Goal: Navigation & Orientation: Go to known website

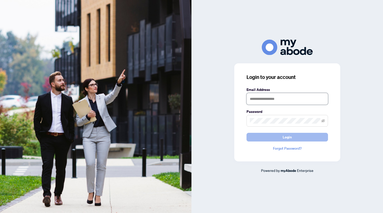
type input "**********"
click at [272, 140] on button "Login" at bounding box center [288, 137] width 82 height 9
